Goal: Task Accomplishment & Management: Manage account settings

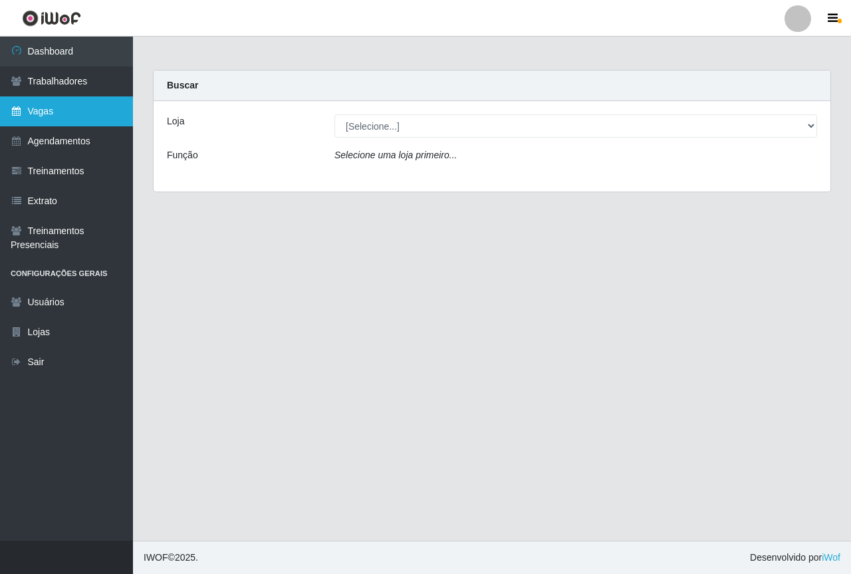
click at [84, 108] on link "Vagas" at bounding box center [66, 111] width 133 height 30
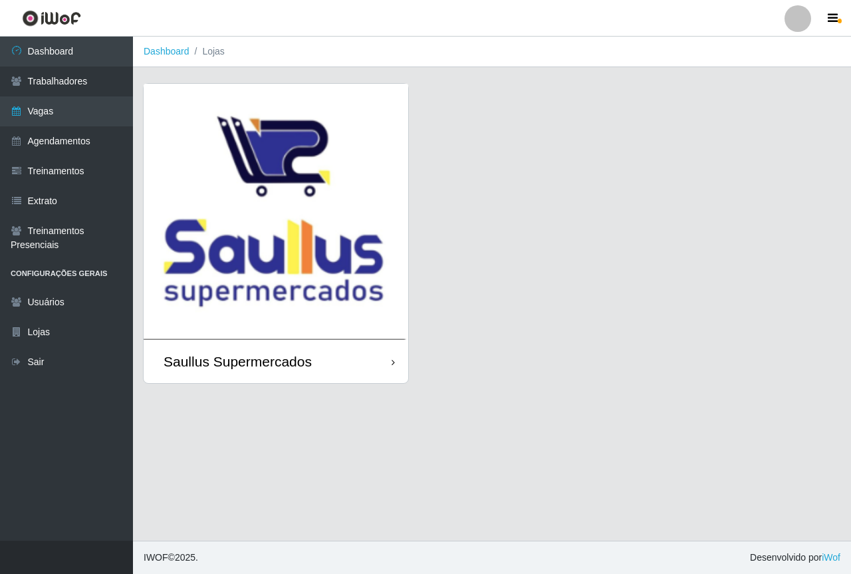
click at [253, 191] on img at bounding box center [276, 212] width 265 height 256
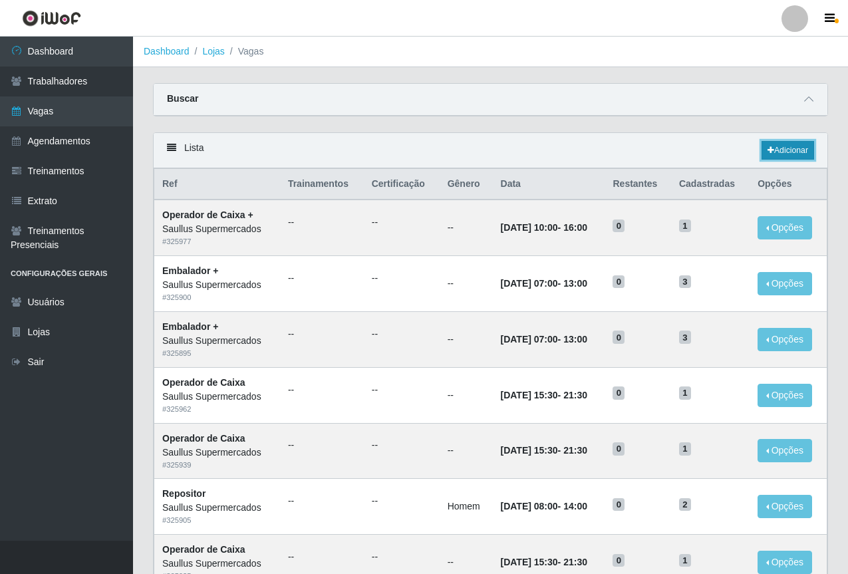
click at [799, 155] on link "Adicionar" at bounding box center [788, 150] width 53 height 19
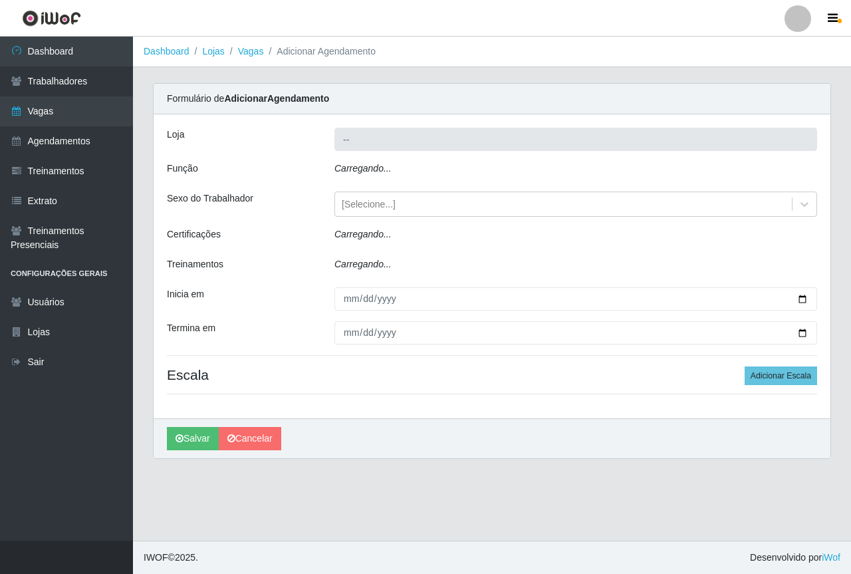
type input "Saullus Supermercados"
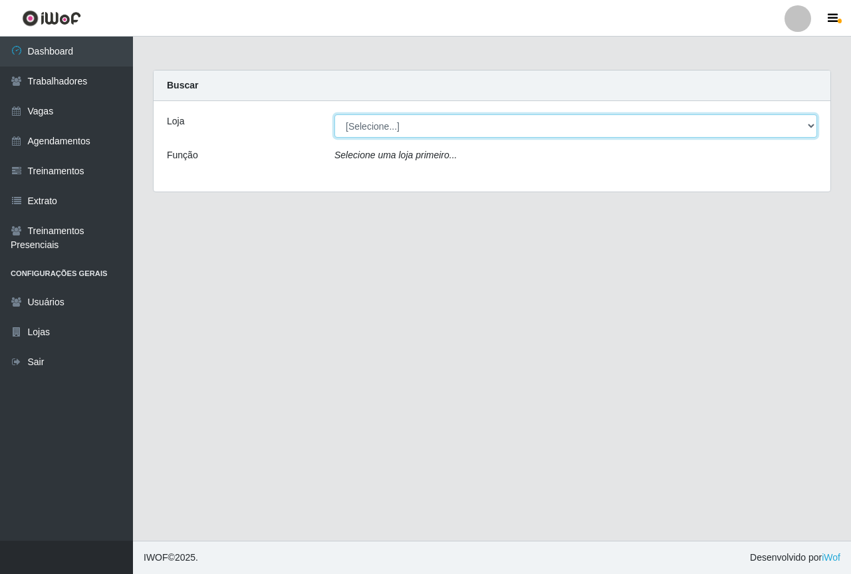
click at [430, 124] on select "[Selecione...] Saullus Supermercados" at bounding box center [576, 125] width 483 height 23
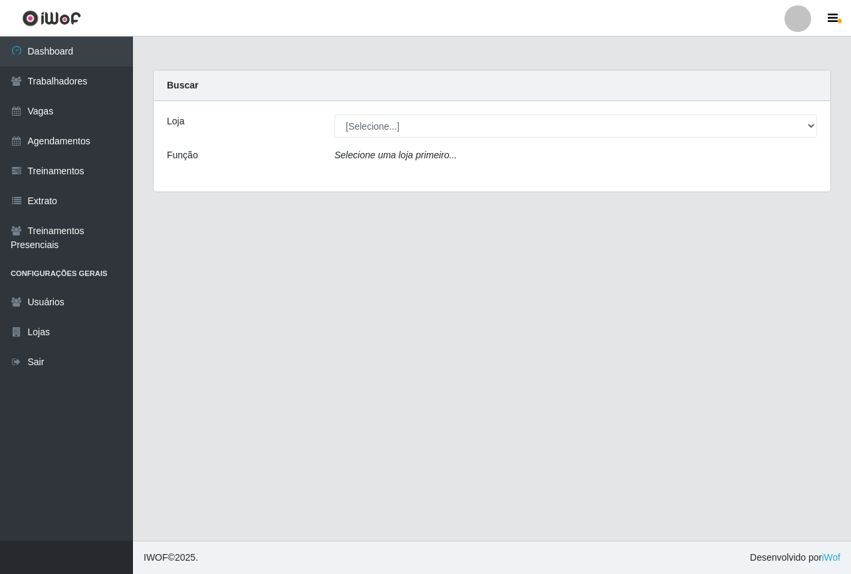
click at [338, 266] on main "Carregando... Buscar Loja [Selecione...] Saullus Supermercados Função Selecione…" at bounding box center [492, 289] width 718 height 504
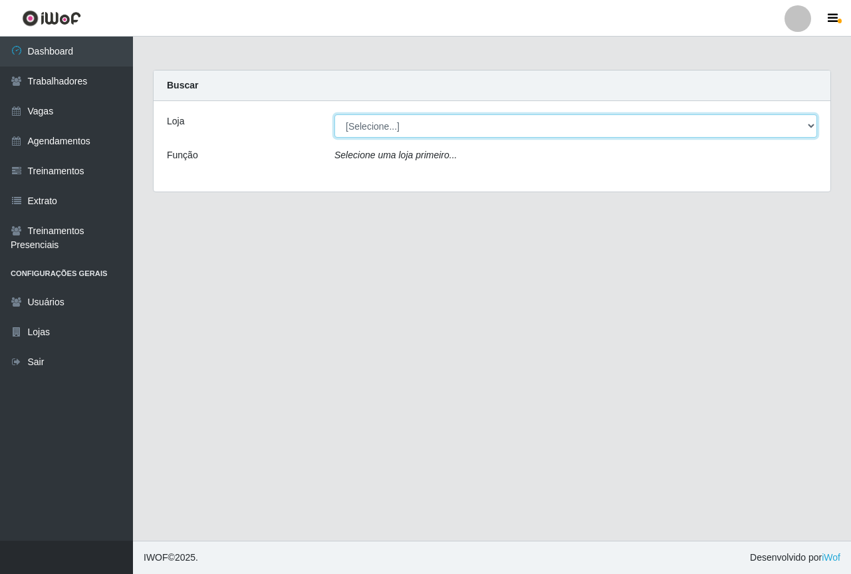
click at [804, 122] on select "[Selecione...] Saullus Supermercados" at bounding box center [576, 125] width 483 height 23
click at [420, 127] on select "[Selecione...] Saullus Supermercados" at bounding box center [576, 125] width 483 height 23
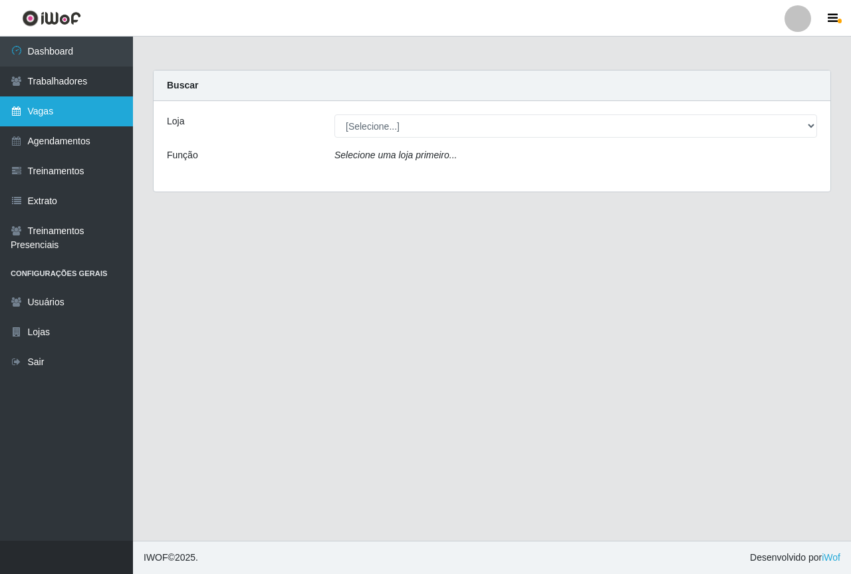
click at [70, 114] on link "Vagas" at bounding box center [66, 111] width 133 height 30
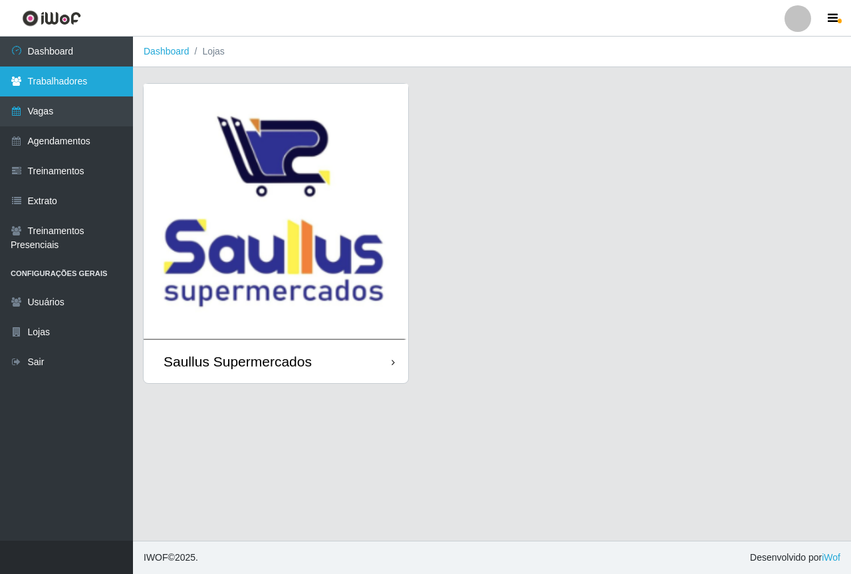
click at [41, 76] on link "Trabalhadores" at bounding box center [66, 82] width 133 height 30
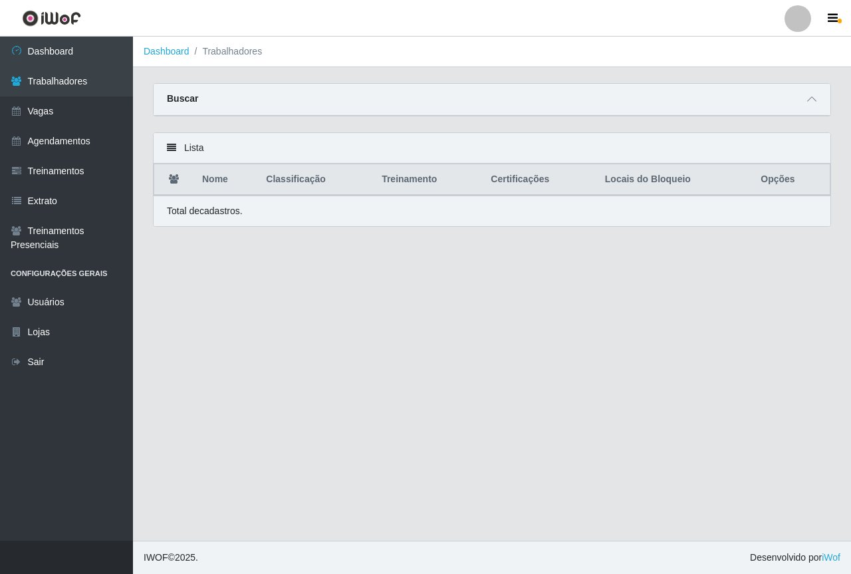
click at [821, 98] on div "Buscar" at bounding box center [492, 100] width 677 height 32
click at [817, 98] on span at bounding box center [812, 99] width 16 height 15
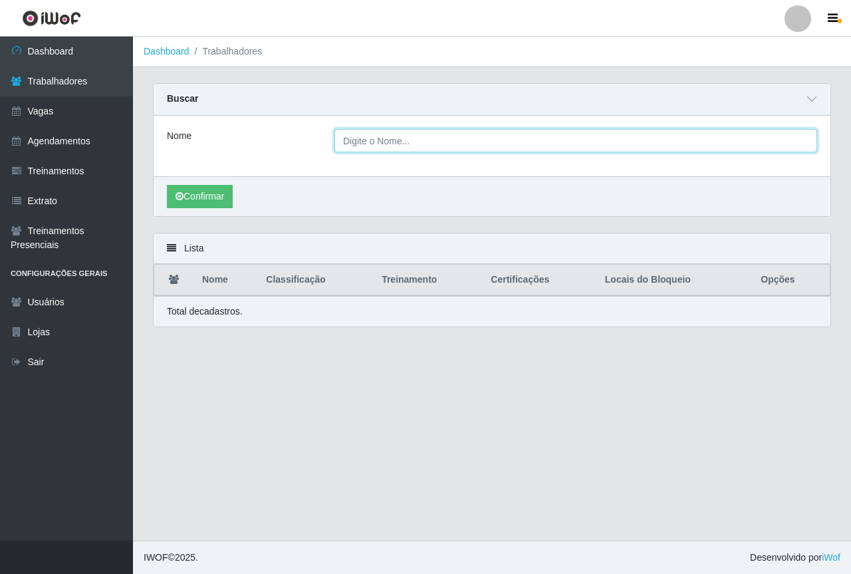
drag, startPoint x: 482, startPoint y: 141, endPoint x: 469, endPoint y: 139, distance: 12.8
click at [482, 141] on input "Nome" at bounding box center [576, 140] width 483 height 23
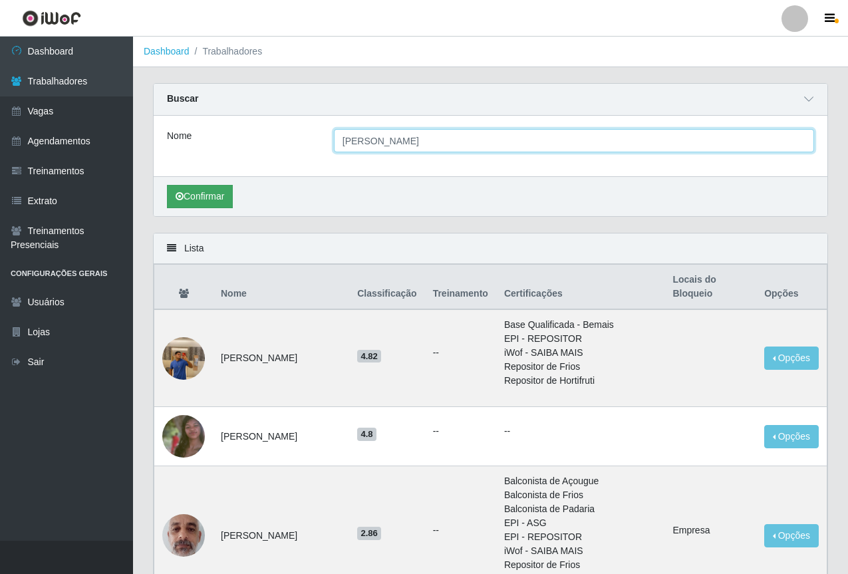
type input "[PERSON_NAME]"
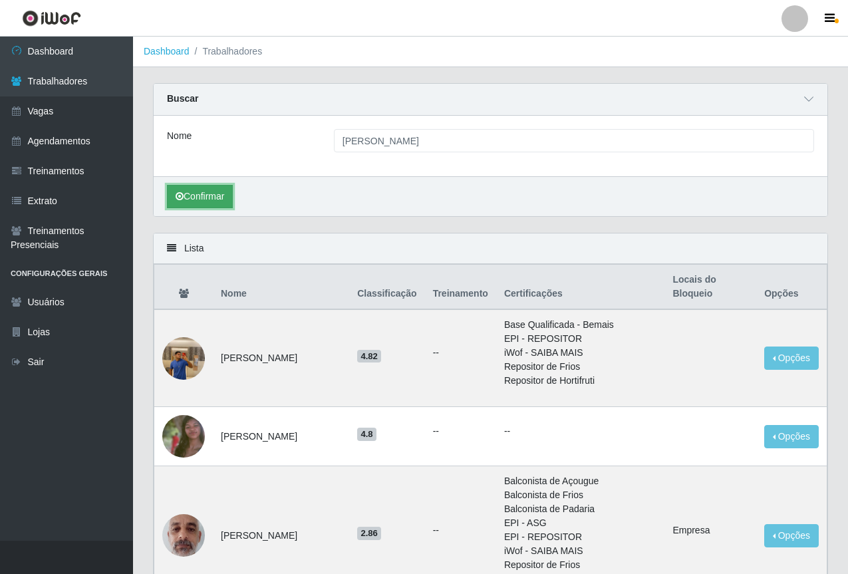
click at [182, 197] on icon "submit" at bounding box center [180, 196] width 8 height 9
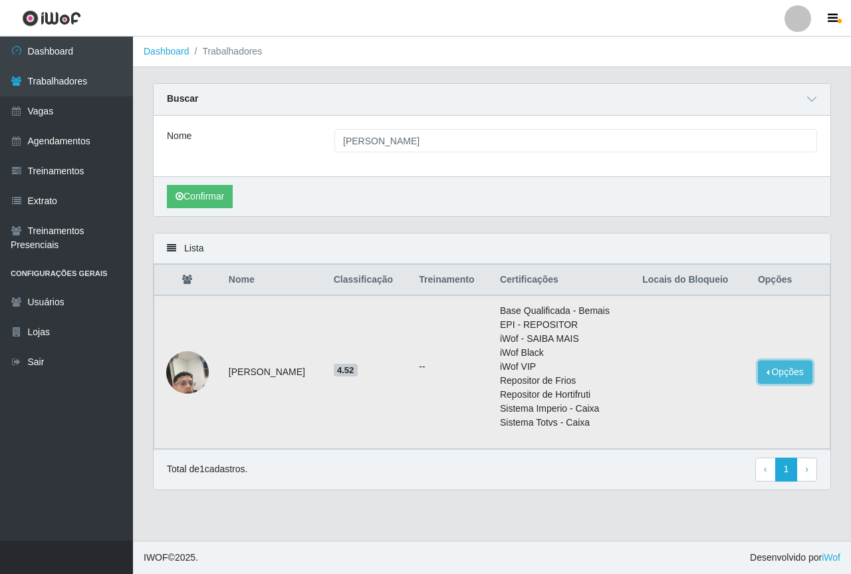
click at [773, 375] on button "Opções" at bounding box center [785, 371] width 55 height 23
click at [694, 374] on button "Bloquear - Empresa" at bounding box center [702, 375] width 107 height 28
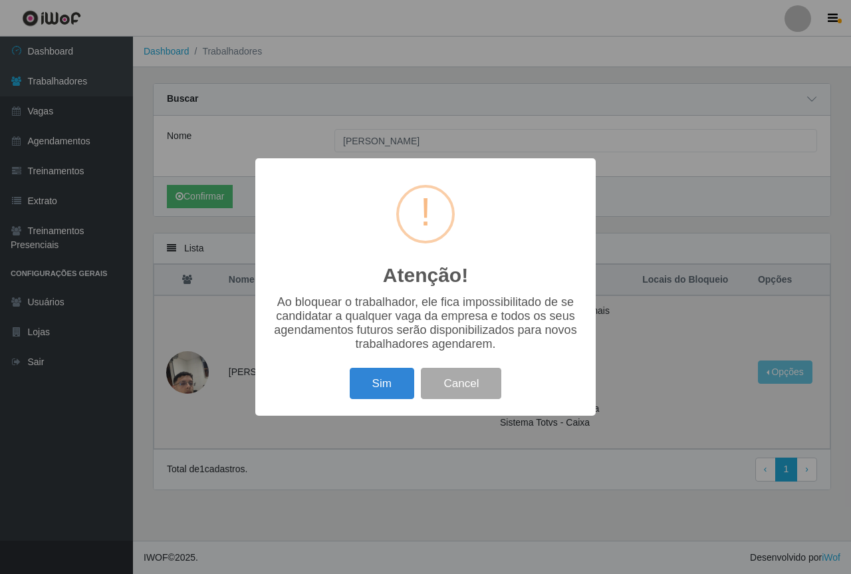
click at [391, 397] on button "Sim" at bounding box center [382, 383] width 65 height 31
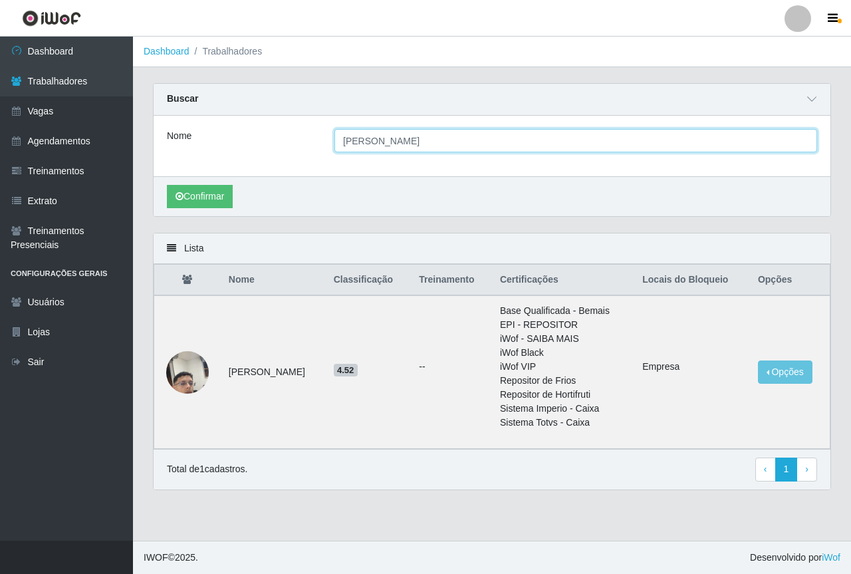
click at [680, 140] on input "[PERSON_NAME]" at bounding box center [576, 140] width 483 height 23
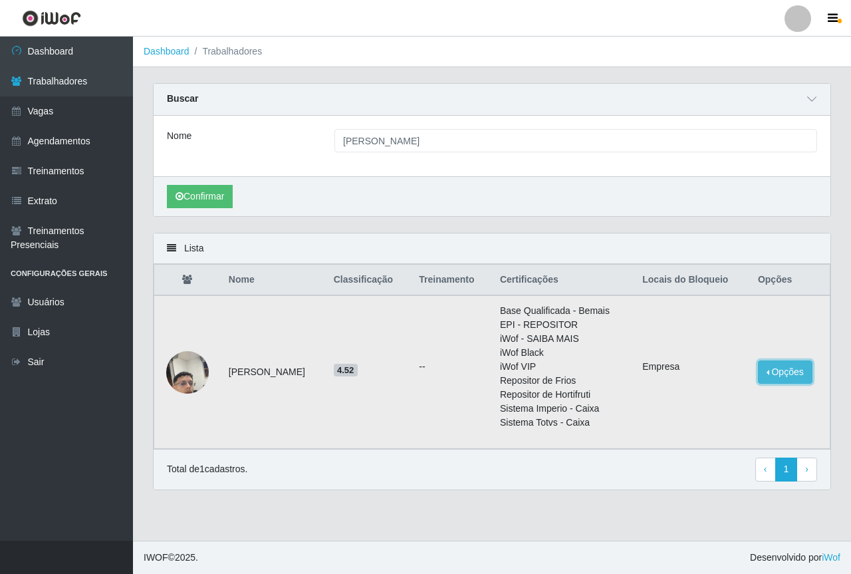
click at [809, 372] on button "Opções" at bounding box center [785, 371] width 55 height 23
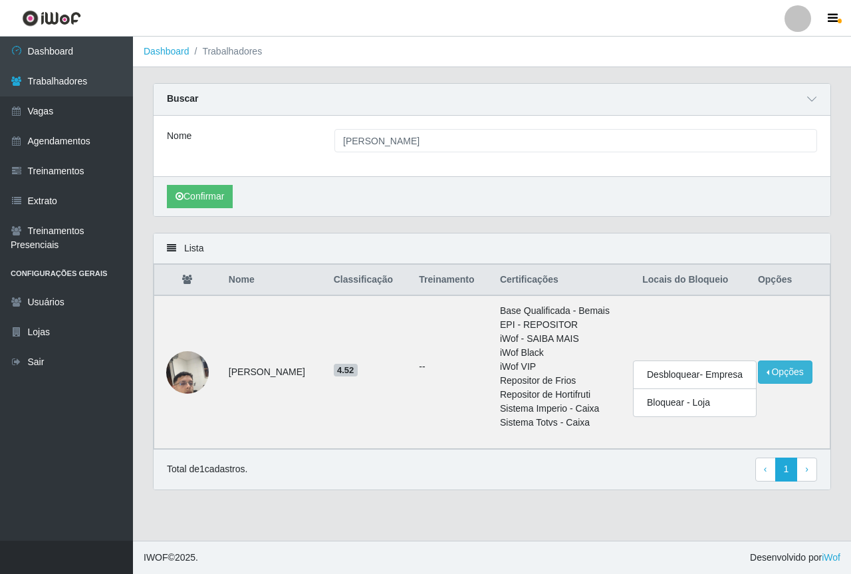
click at [621, 488] on div "Total de 1 cadastros. ‹ Previous 1 › Next" at bounding box center [492, 469] width 677 height 41
